Goal: Information Seeking & Learning: Learn about a topic

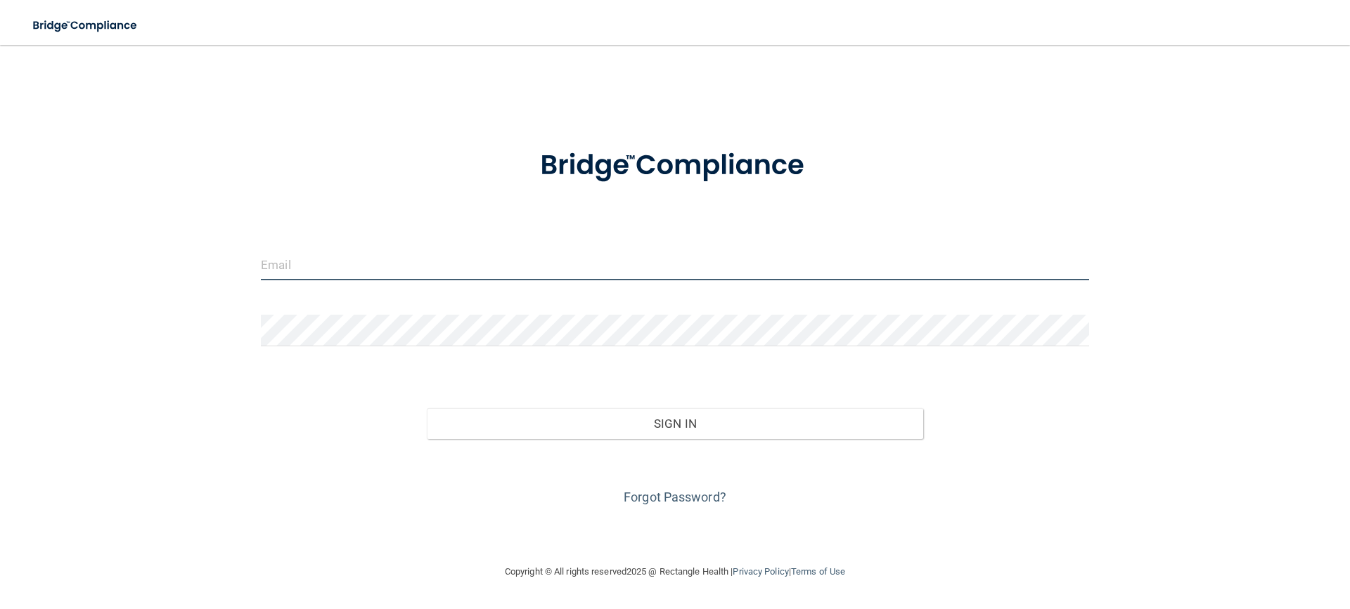
click at [300, 266] on input "email" at bounding box center [675, 265] width 828 height 32
type input "[EMAIL_ADDRESS][DOMAIN_NAME]"
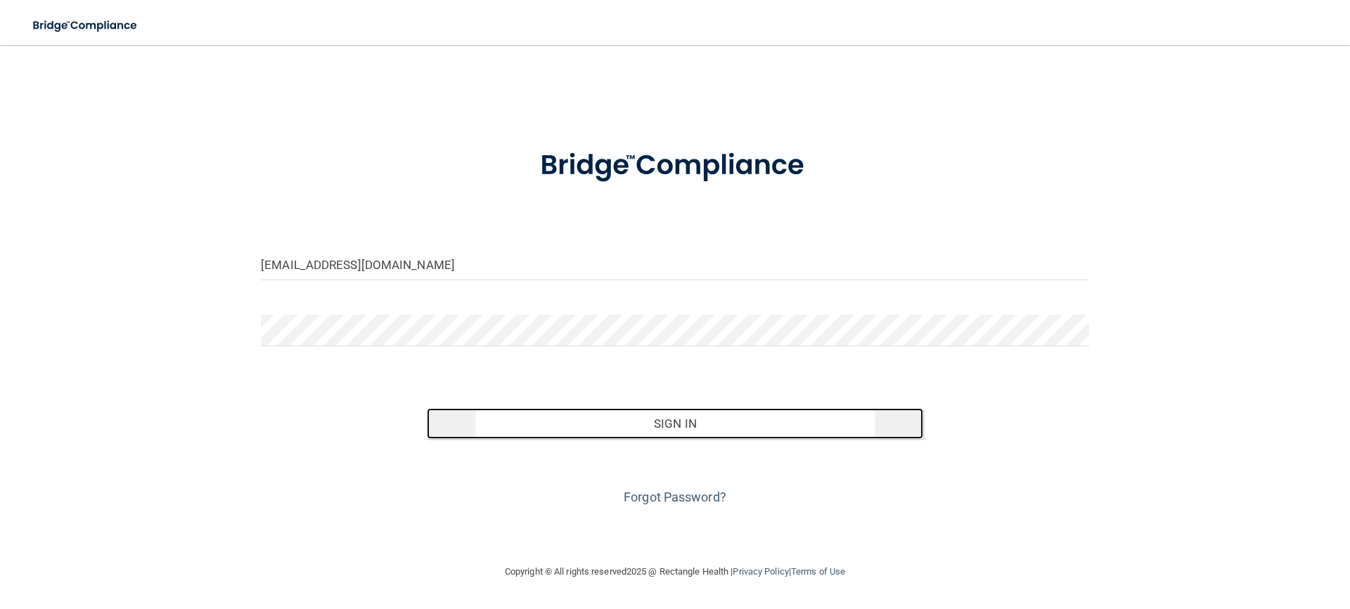
click at [671, 418] on button "Sign In" at bounding box center [675, 423] width 497 height 31
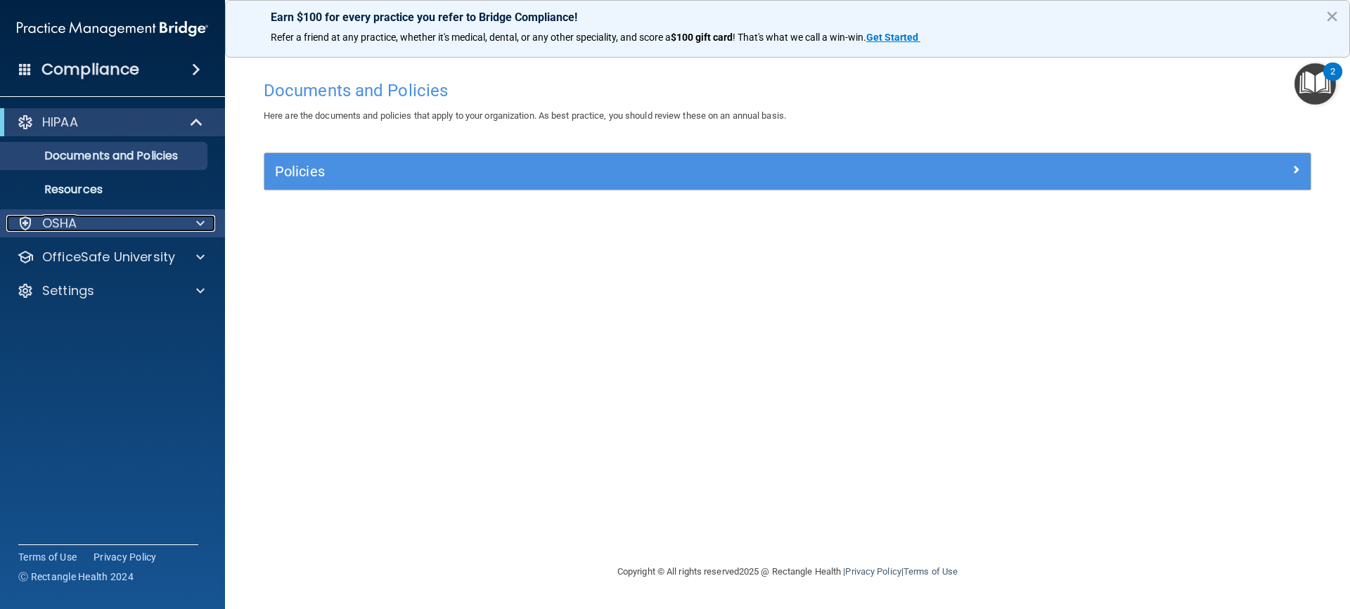
click at [183, 226] on div at bounding box center [198, 223] width 35 height 17
click at [205, 219] on div at bounding box center [198, 223] width 35 height 17
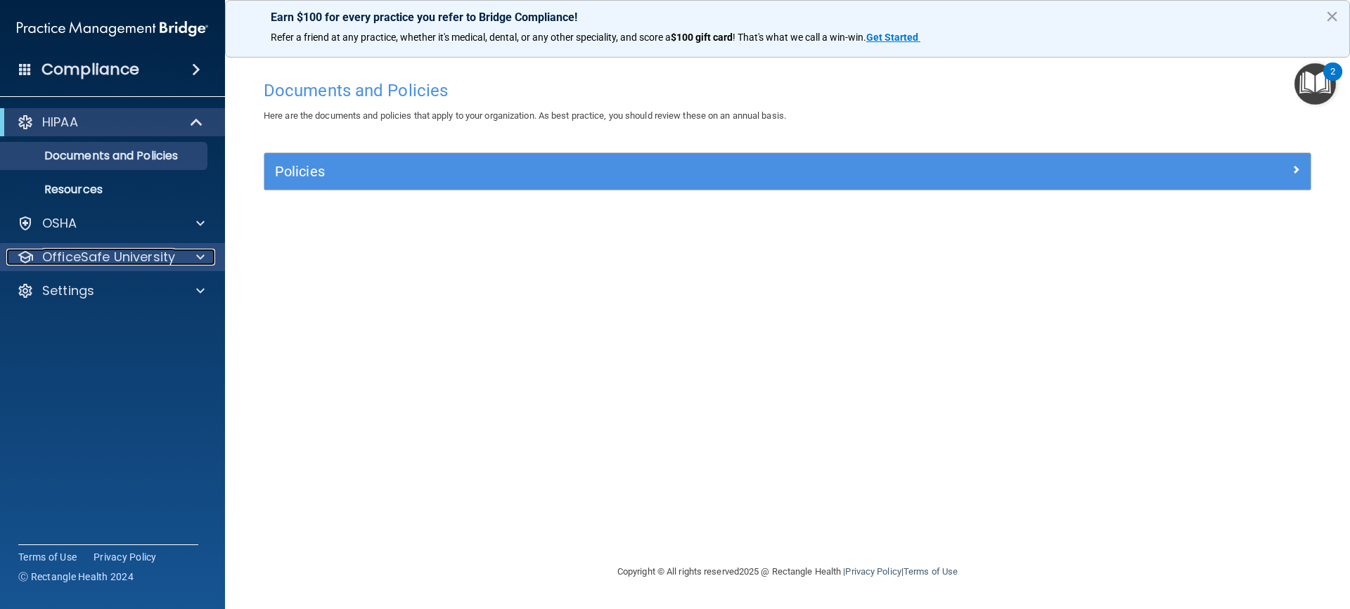
click at [201, 252] on span at bounding box center [200, 257] width 8 height 17
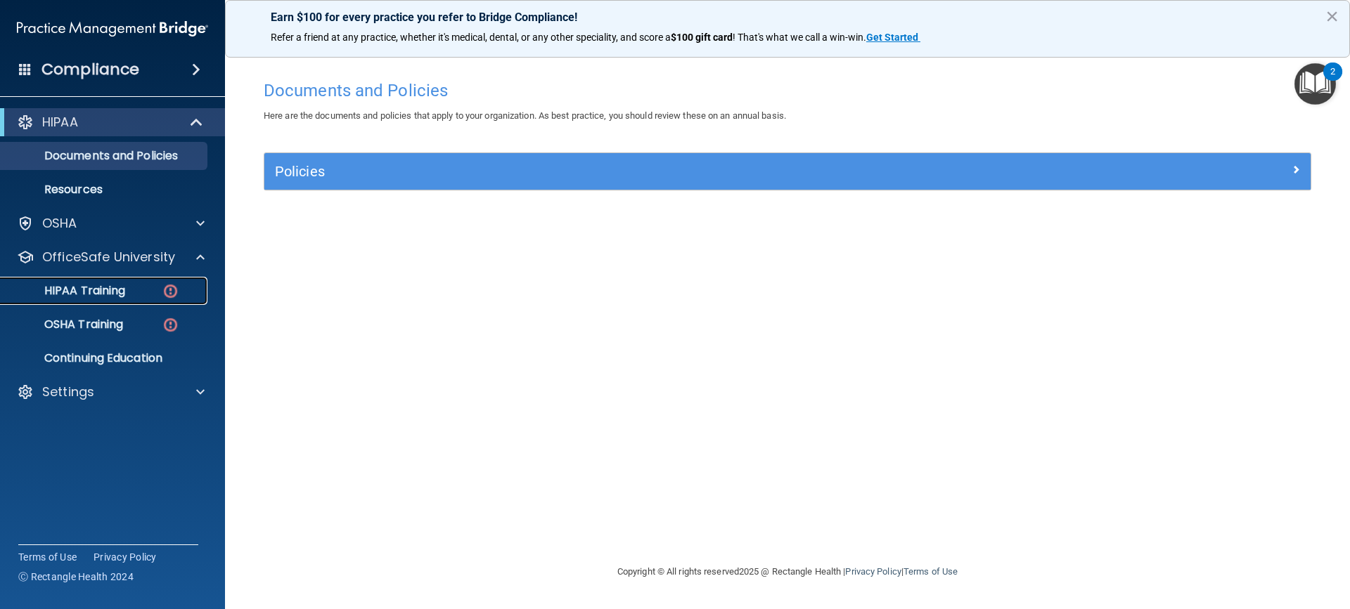
click at [90, 285] on p "HIPAA Training" at bounding box center [67, 291] width 116 height 14
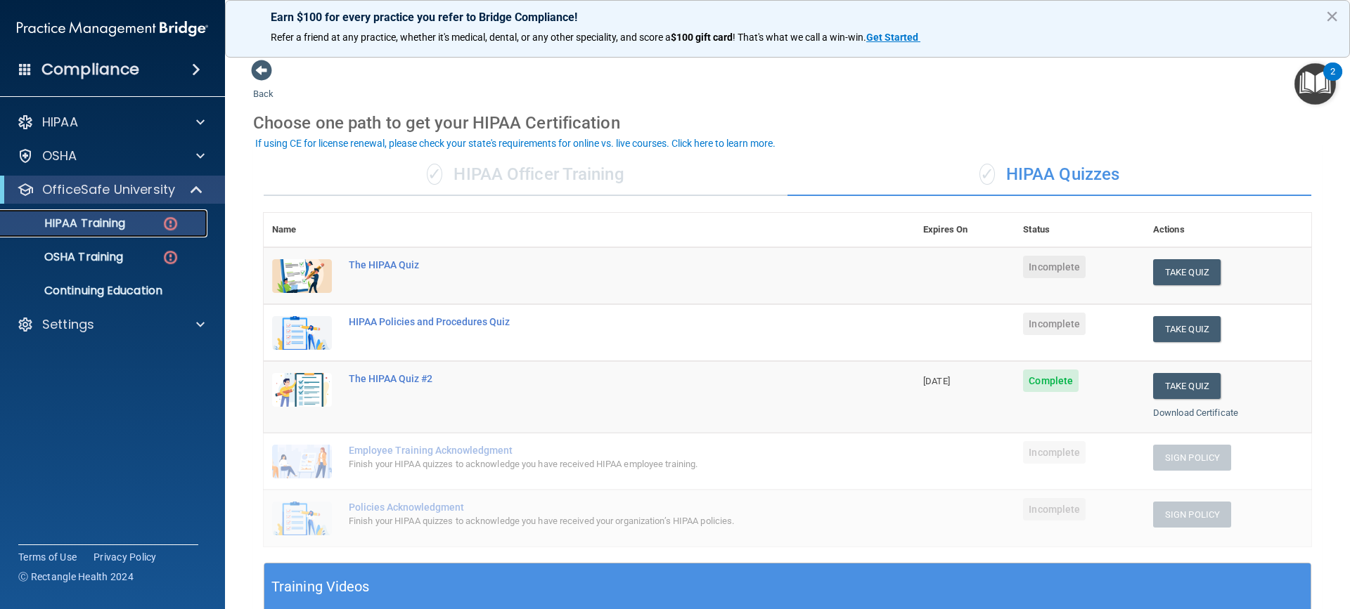
scroll to position [211, 0]
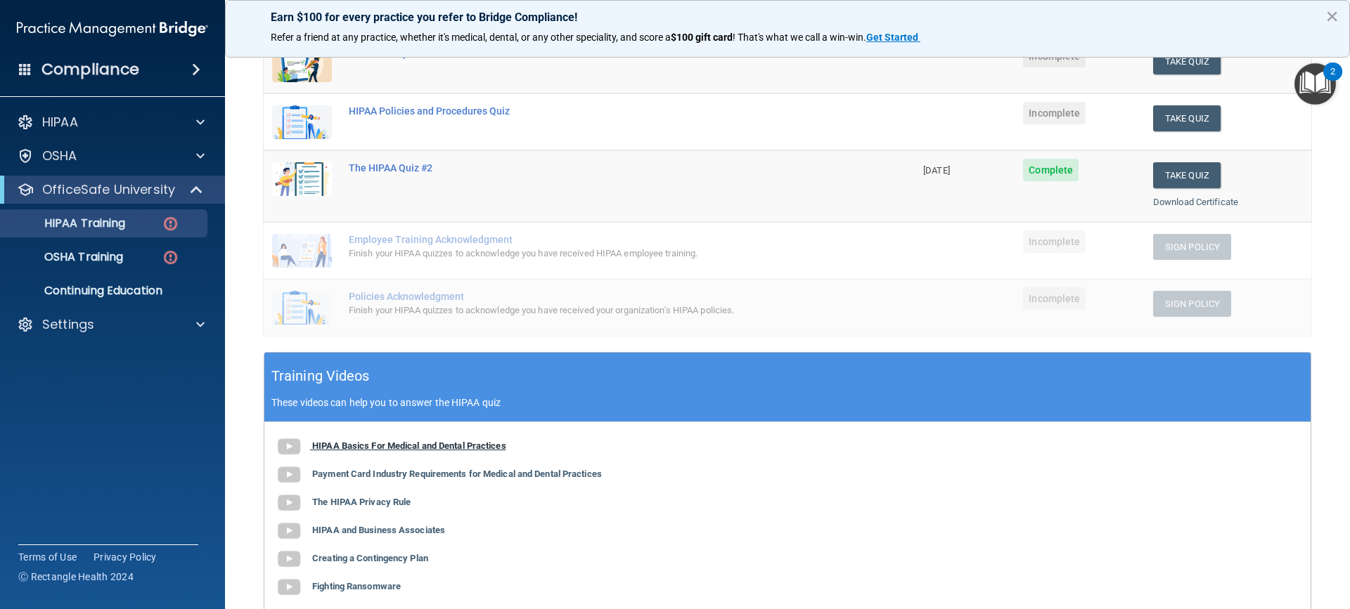
click at [404, 446] on b "HIPAA Basics For Medical and Dental Practices" at bounding box center [409, 446] width 194 height 11
